Goal: Obtain resource: Obtain resource

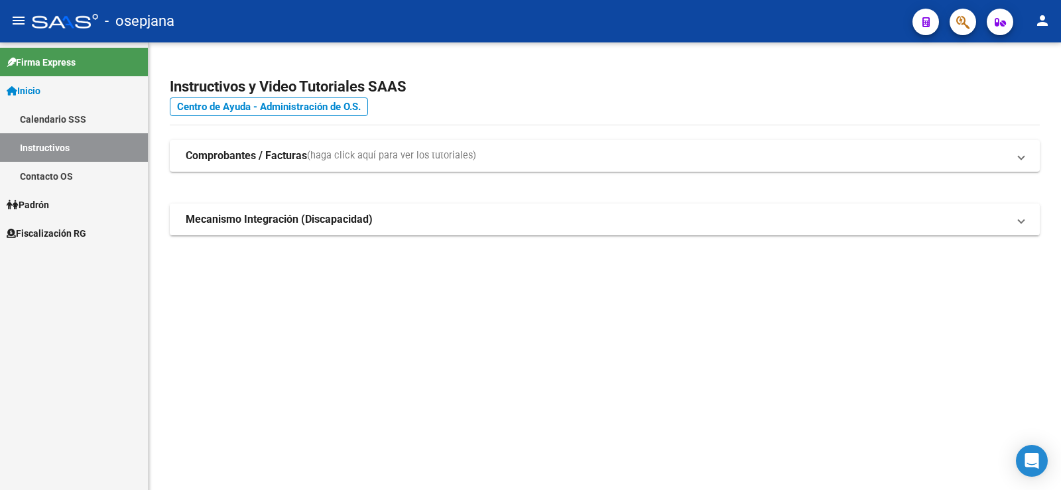
click at [42, 235] on span "Fiscalización RG" at bounding box center [47, 233] width 80 height 15
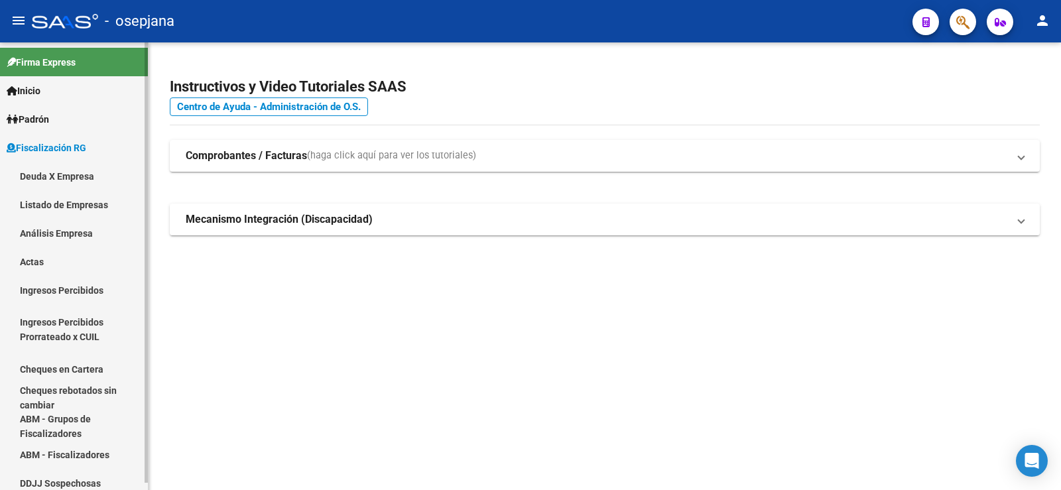
click at [44, 233] on link "Análisis Empresa" at bounding box center [74, 233] width 148 height 29
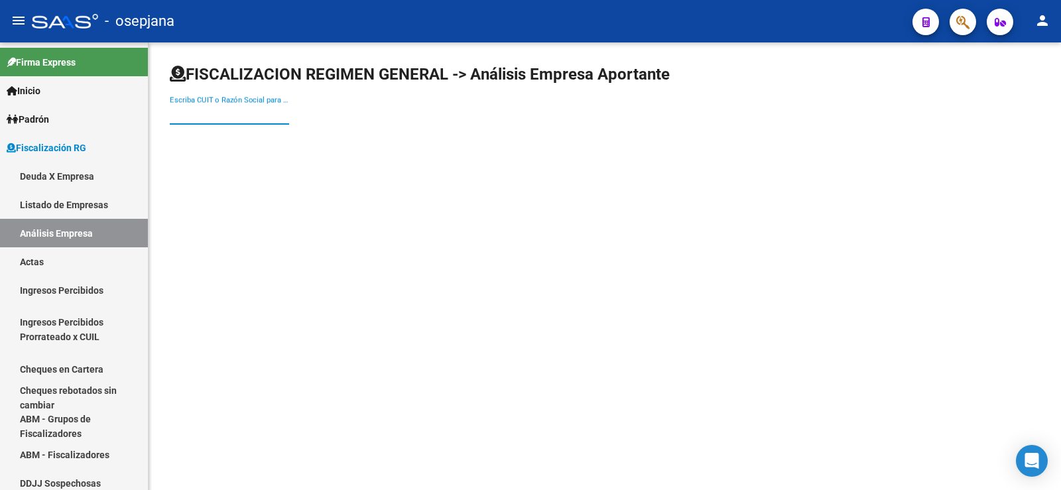
click at [220, 115] on input "Escriba CUIT o Razón Social para buscar" at bounding box center [229, 114] width 119 height 12
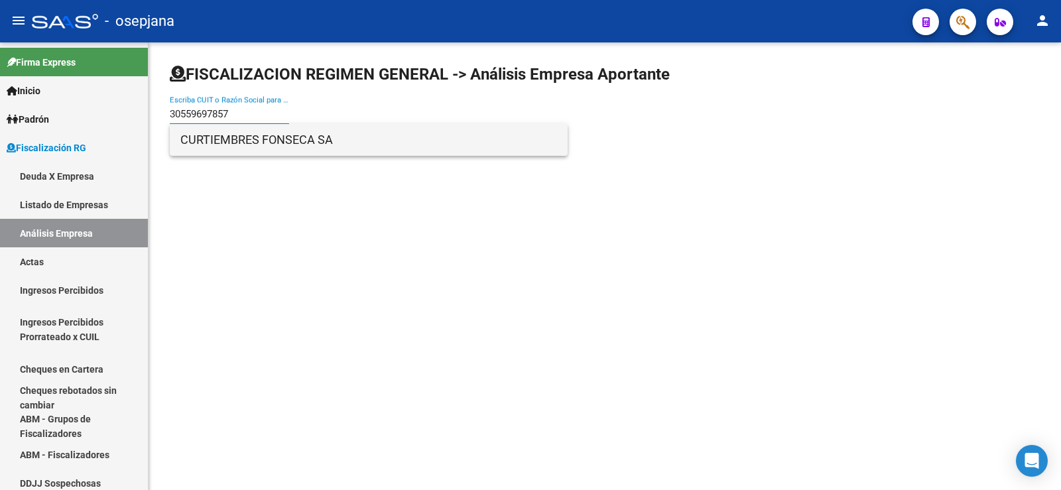
type input "30559697857"
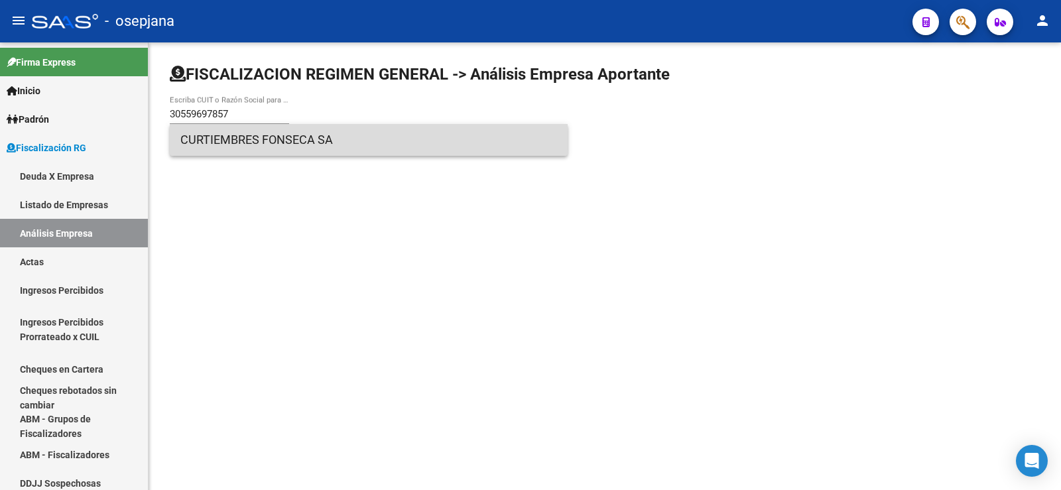
click at [243, 139] on span "CURTIEMBRES FONSECA SA" at bounding box center [368, 140] width 377 height 32
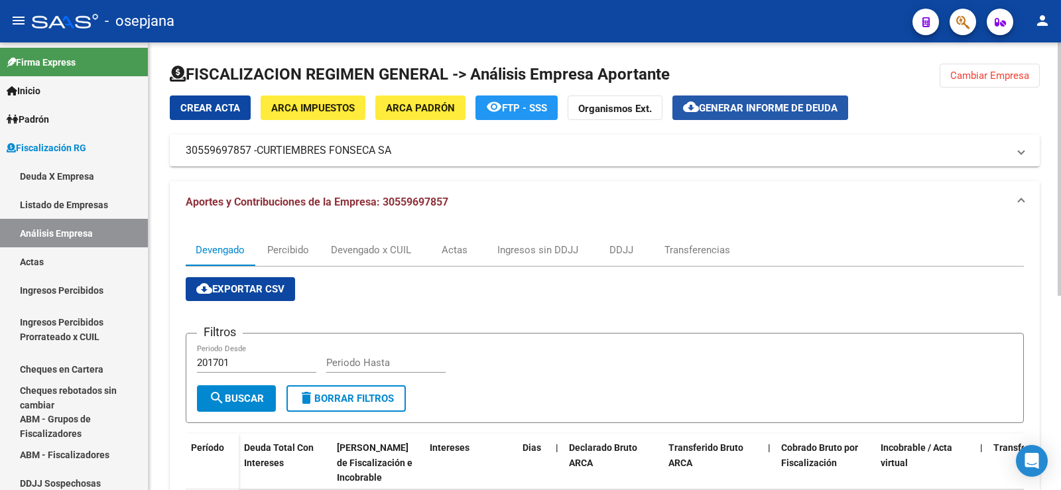
click at [741, 104] on span "Generar informe de deuda" at bounding box center [768, 108] width 139 height 12
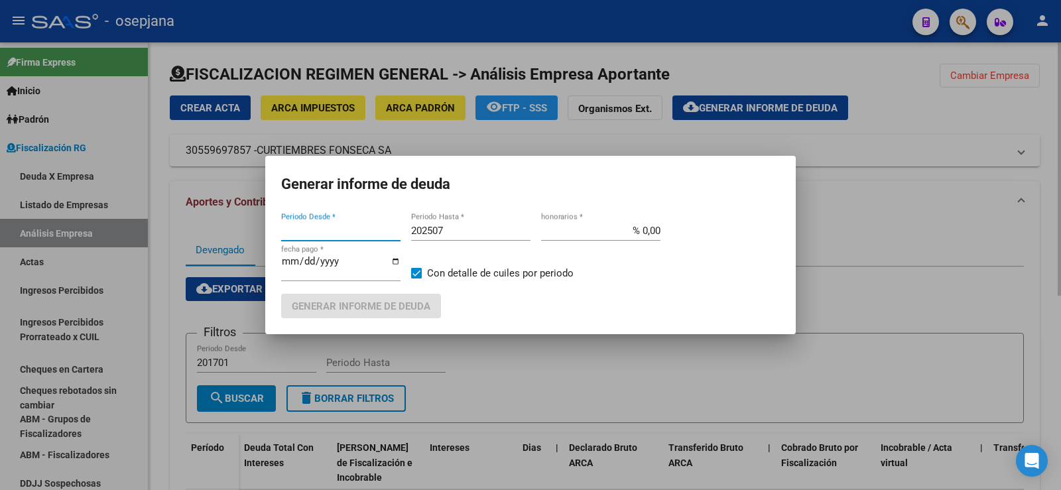
type input "202504"
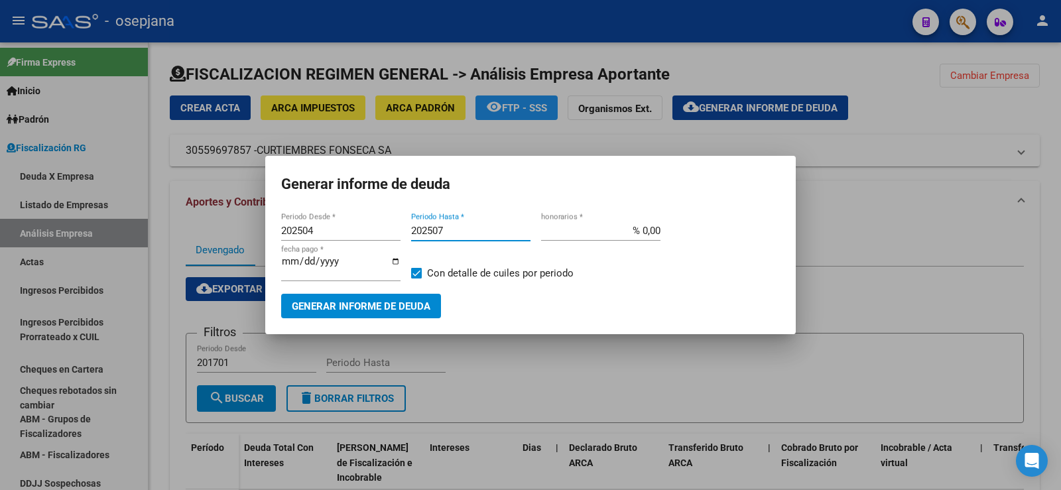
click at [445, 230] on input "202507" at bounding box center [470, 231] width 119 height 12
type input "202509"
click at [651, 232] on input "% 0,00" at bounding box center [600, 231] width 119 height 12
type input "% 10,00"
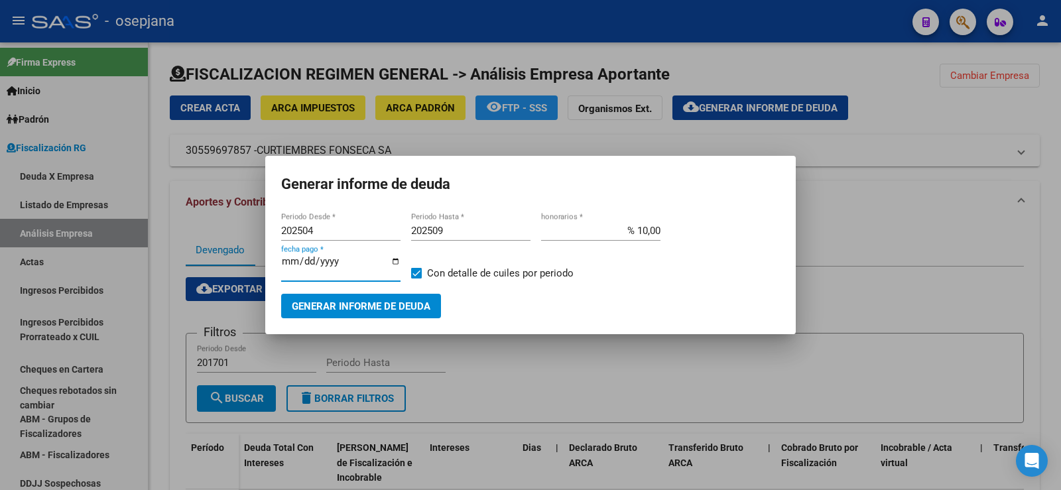
click at [302, 263] on input "[DATE]" at bounding box center [340, 266] width 119 height 21
type input "[DATE]"
click at [348, 304] on span "Generar informe de deuda" at bounding box center [361, 306] width 139 height 12
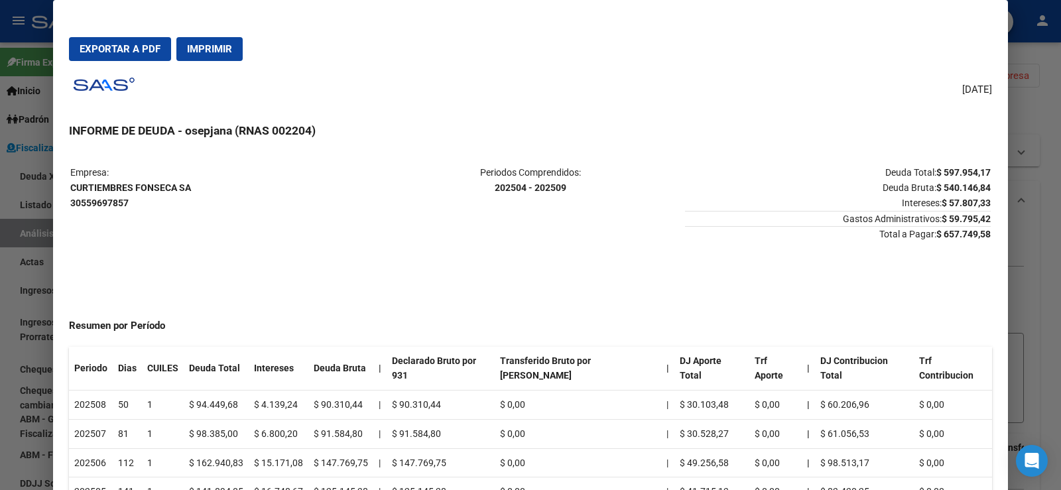
click at [116, 49] on span "Exportar a PDF" at bounding box center [120, 49] width 81 height 12
